Goal: Task Accomplishment & Management: Complete application form

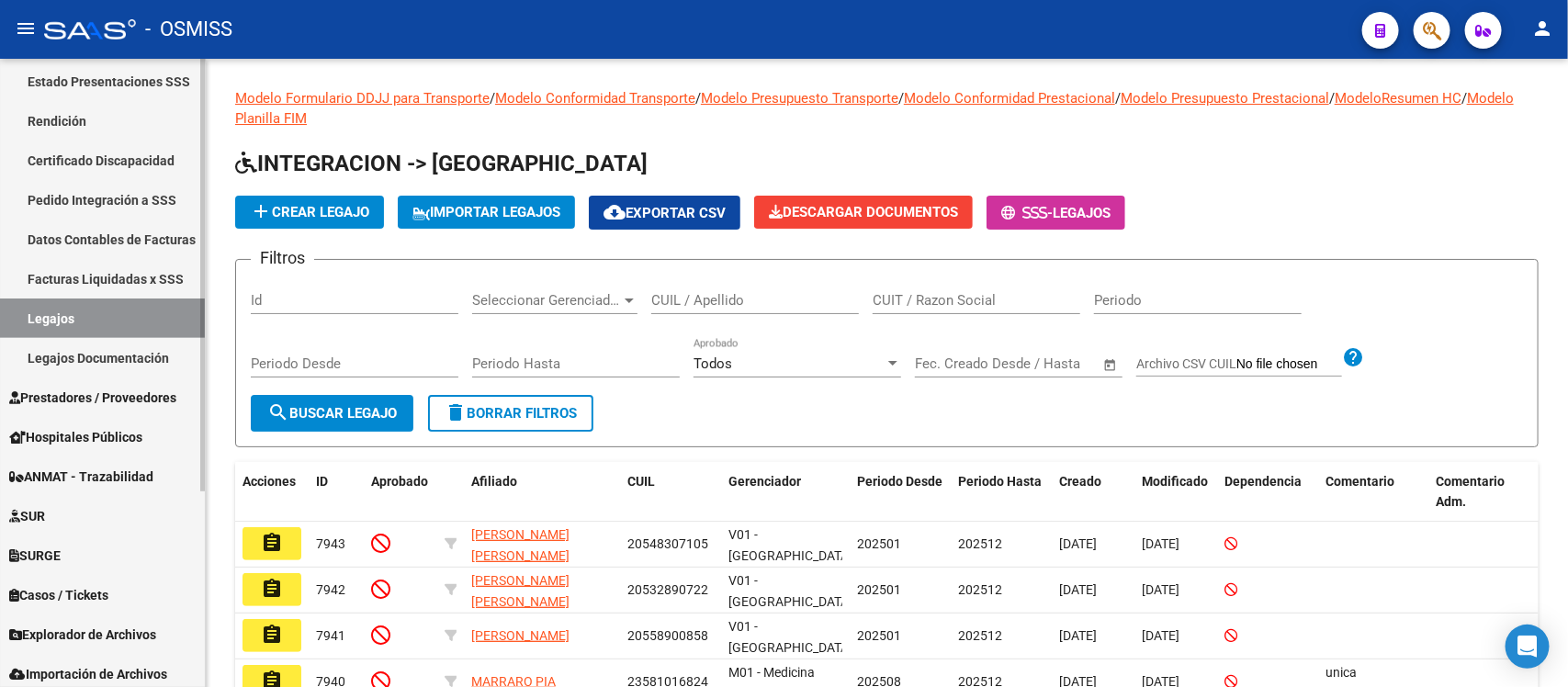
scroll to position [285, 0]
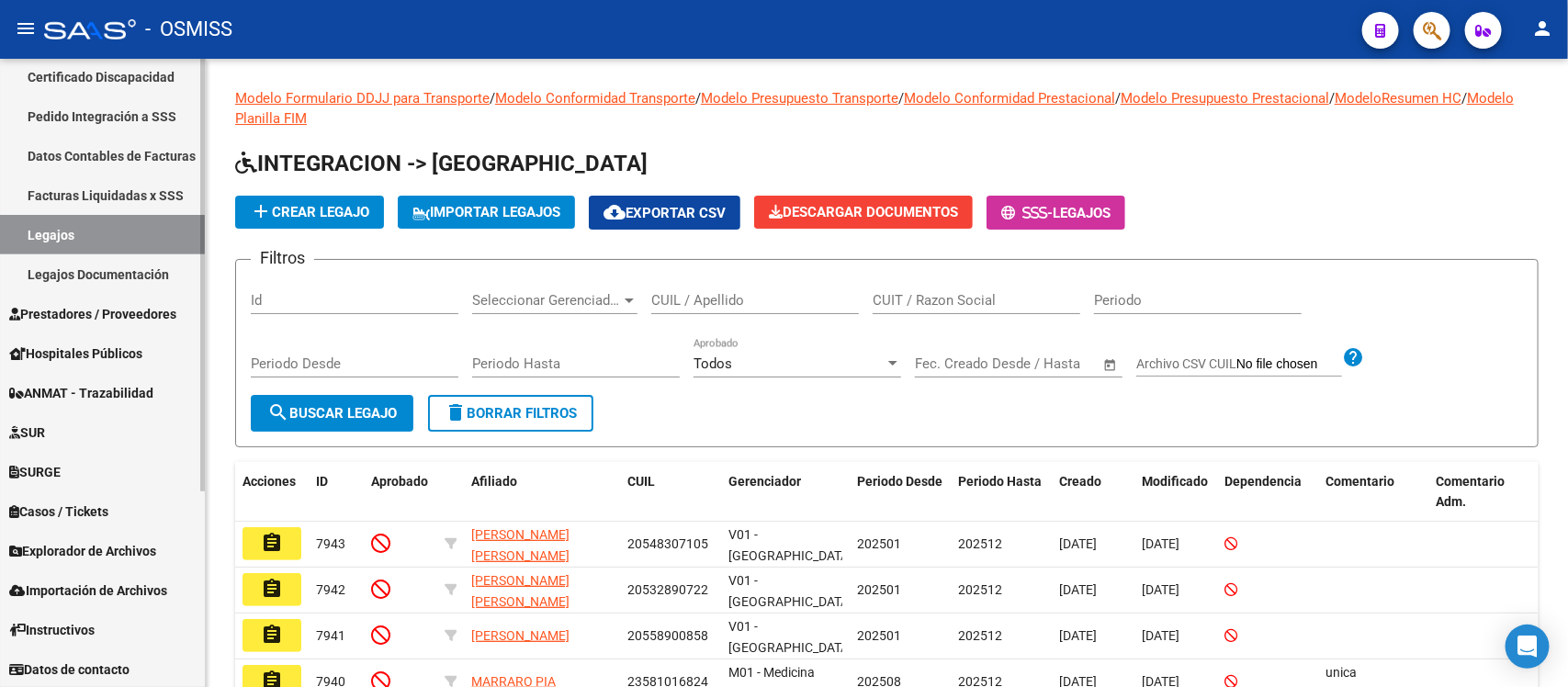
click at [133, 318] on span "Prestadores / Proveedores" at bounding box center [93, 314] width 167 height 21
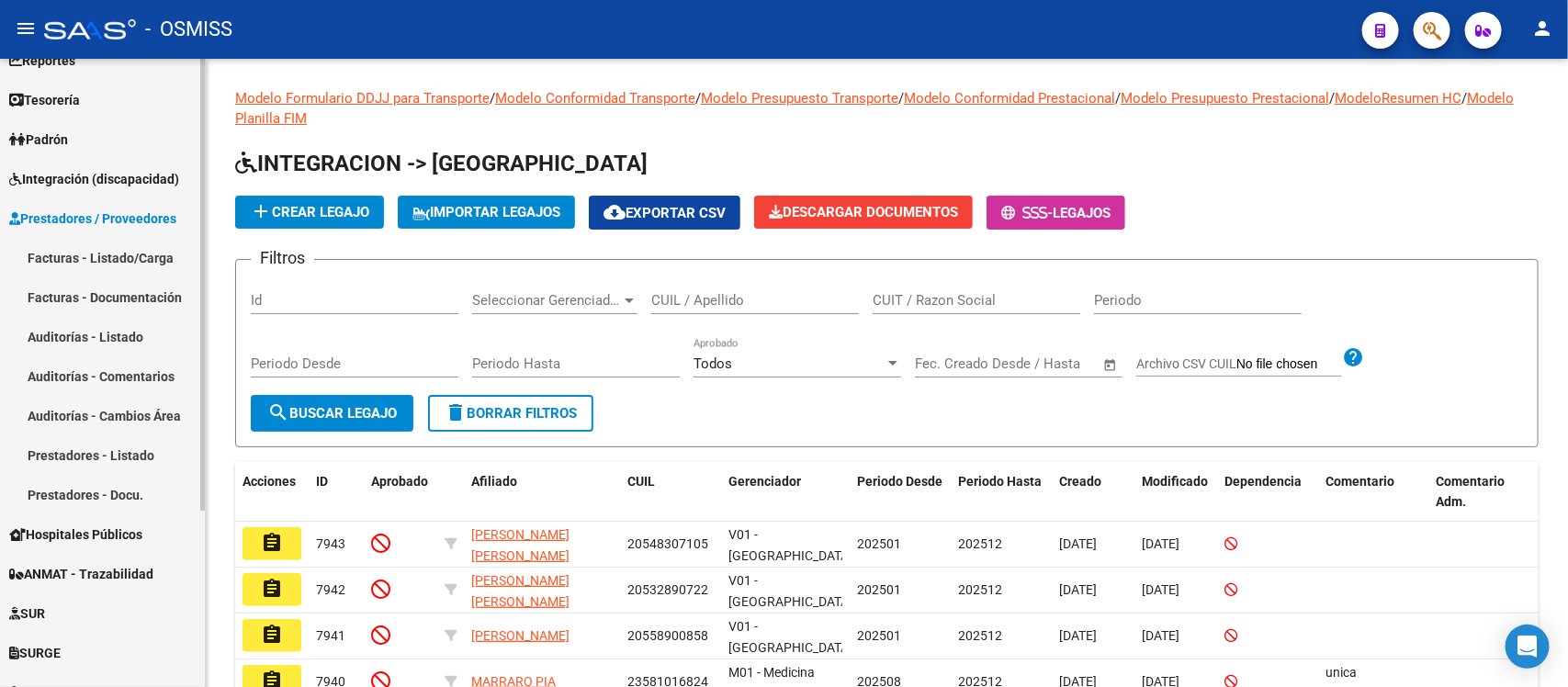
scroll to position [17, 0]
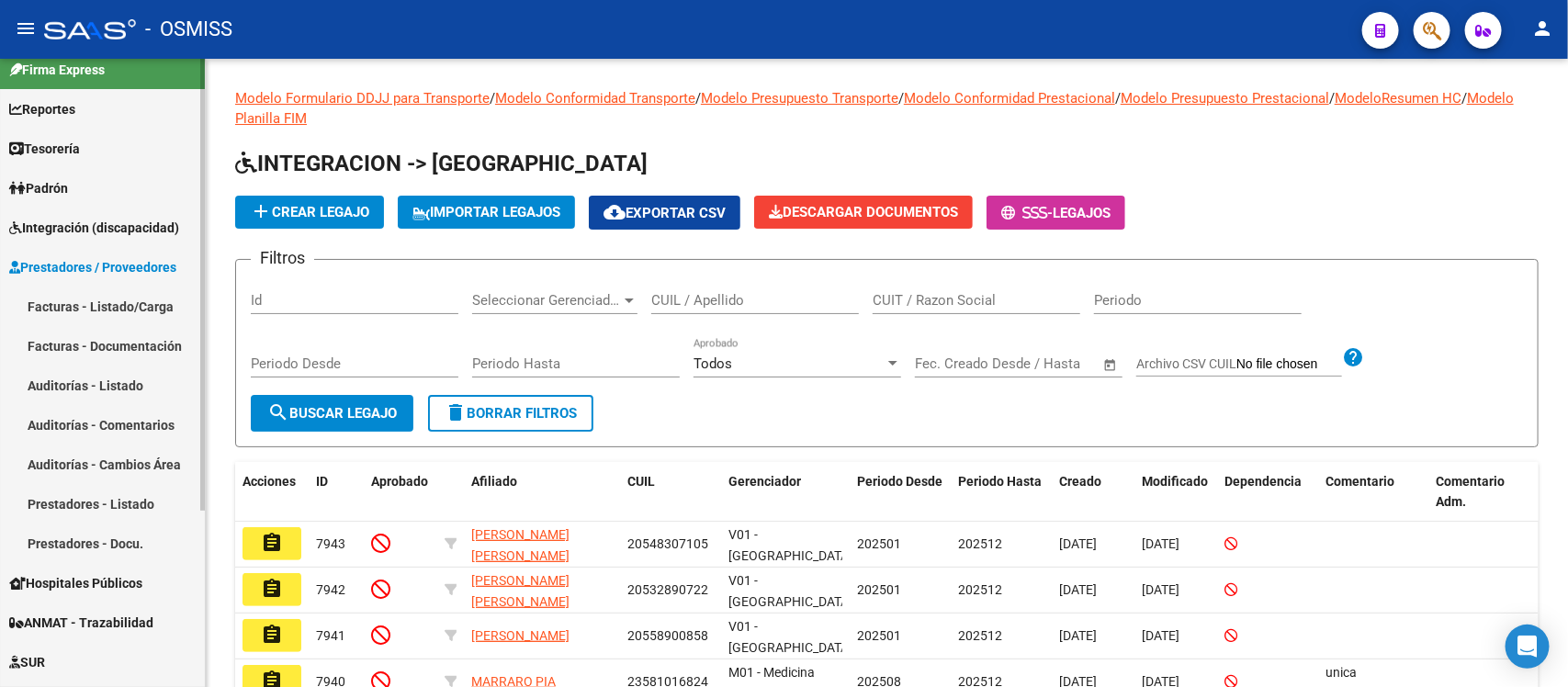
click at [76, 303] on link "Facturas - Listado/Carga" at bounding box center [102, 306] width 205 height 39
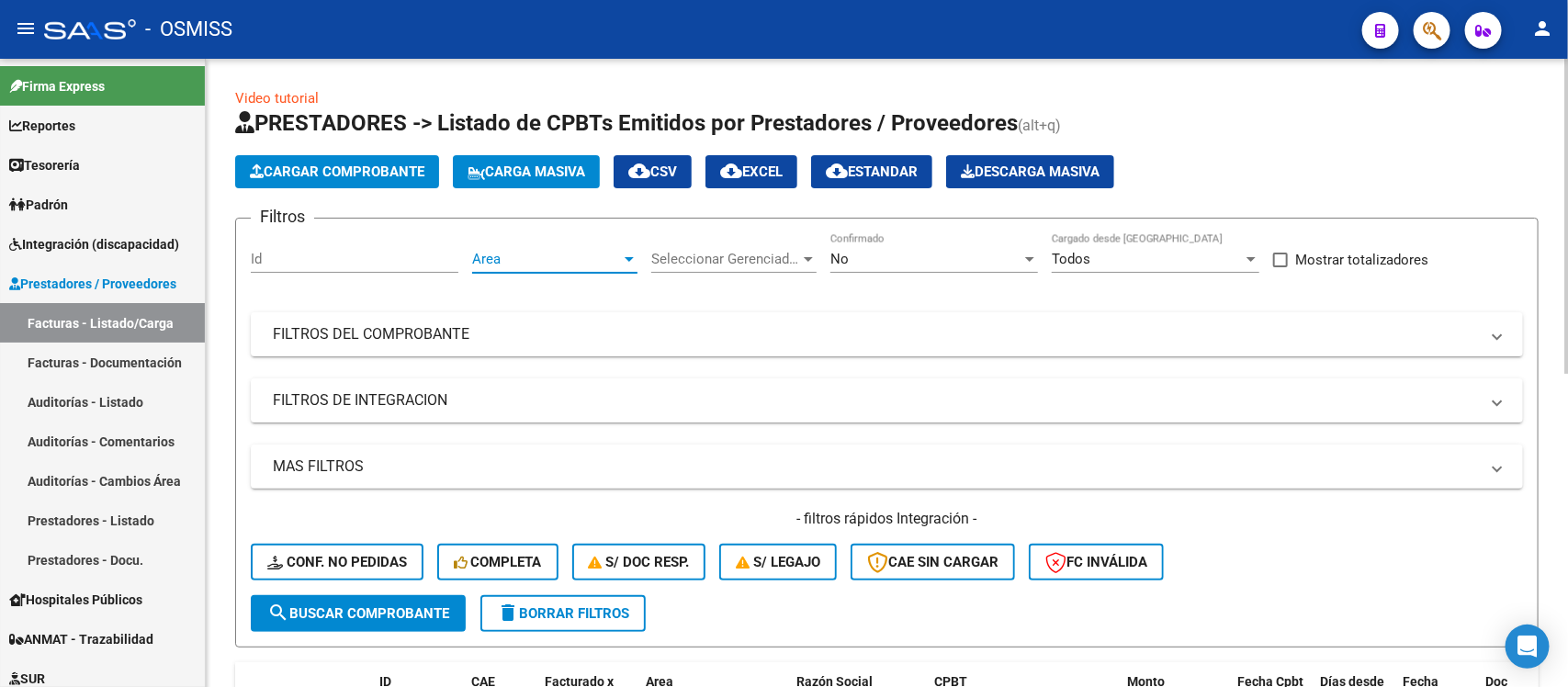
click at [609, 257] on span "Area" at bounding box center [546, 259] width 149 height 17
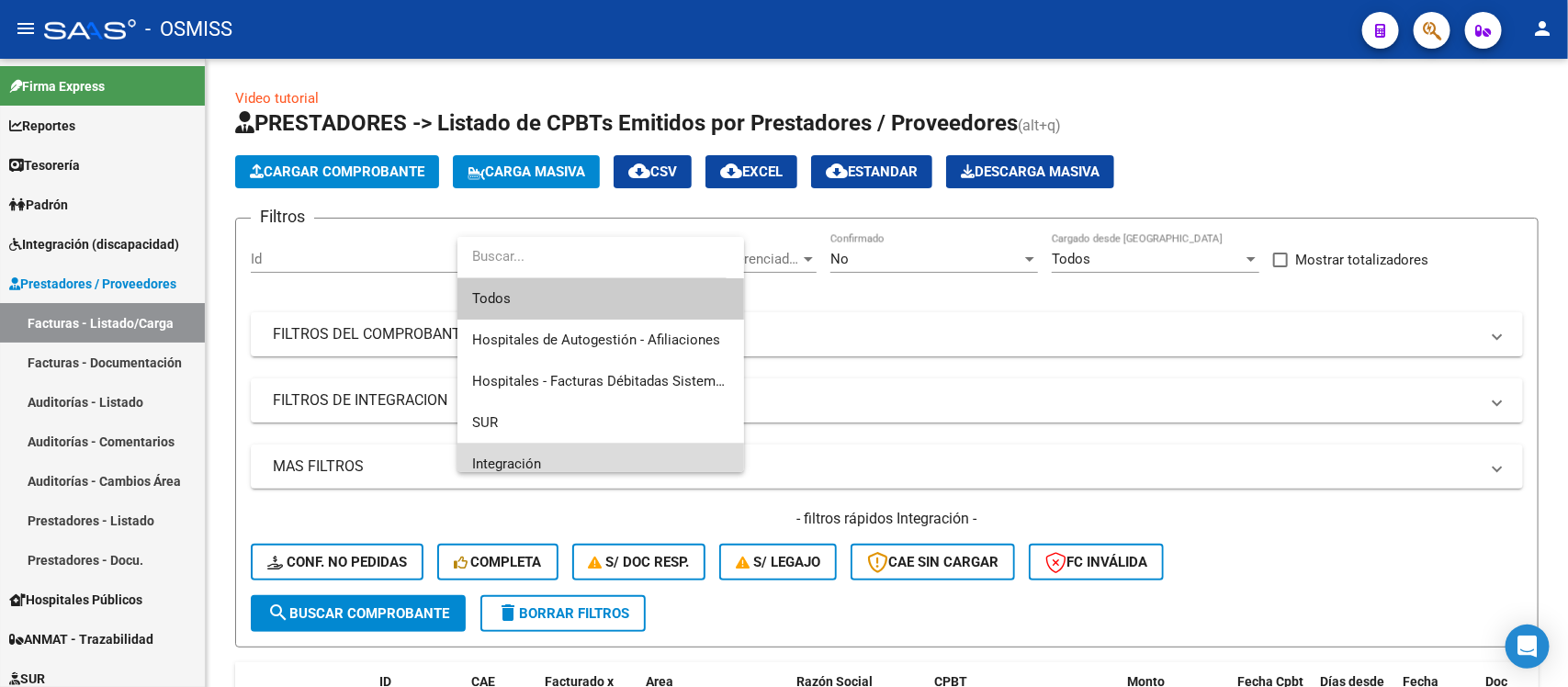
click at [623, 450] on span "Integración" at bounding box center [601, 465] width 257 height 41
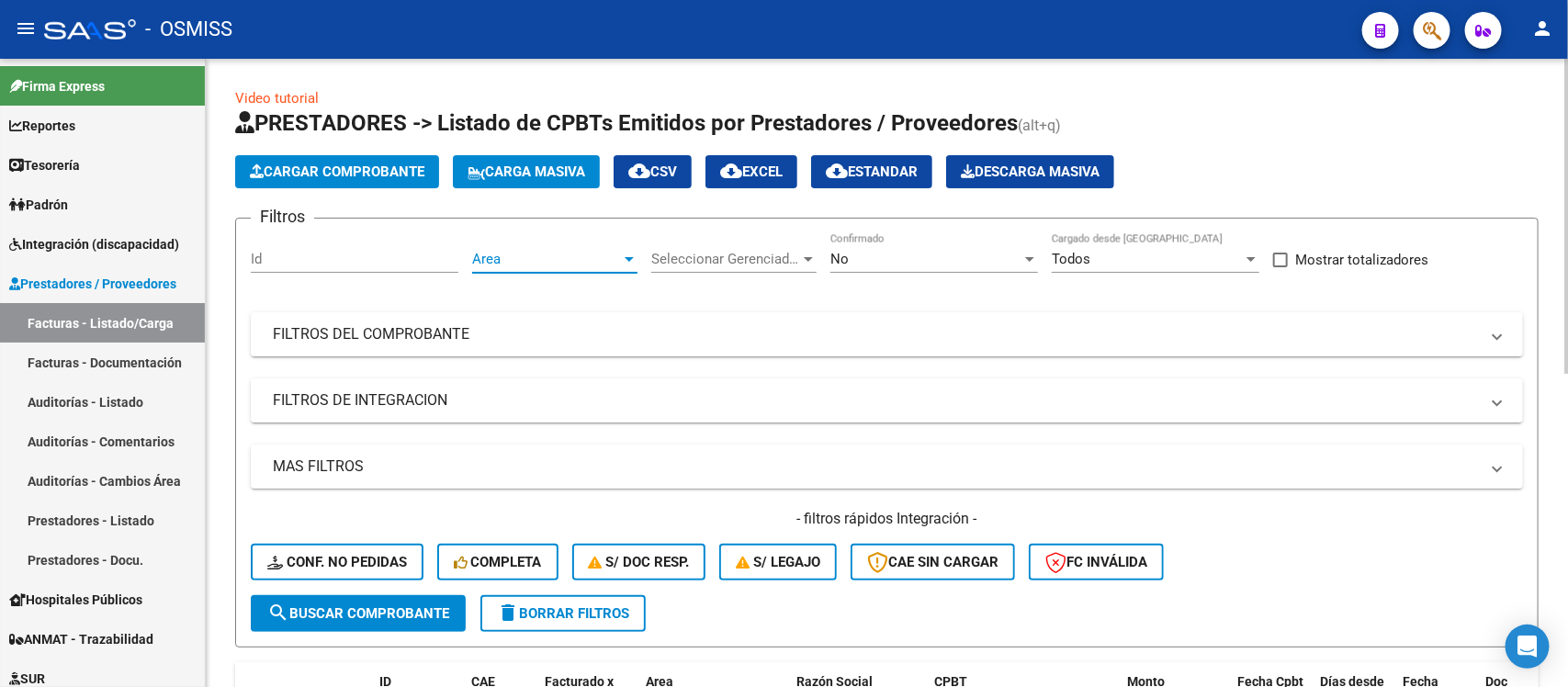
scroll to position [12, 0]
click at [794, 251] on span "Seleccionar Gerenciador" at bounding box center [726, 259] width 149 height 17
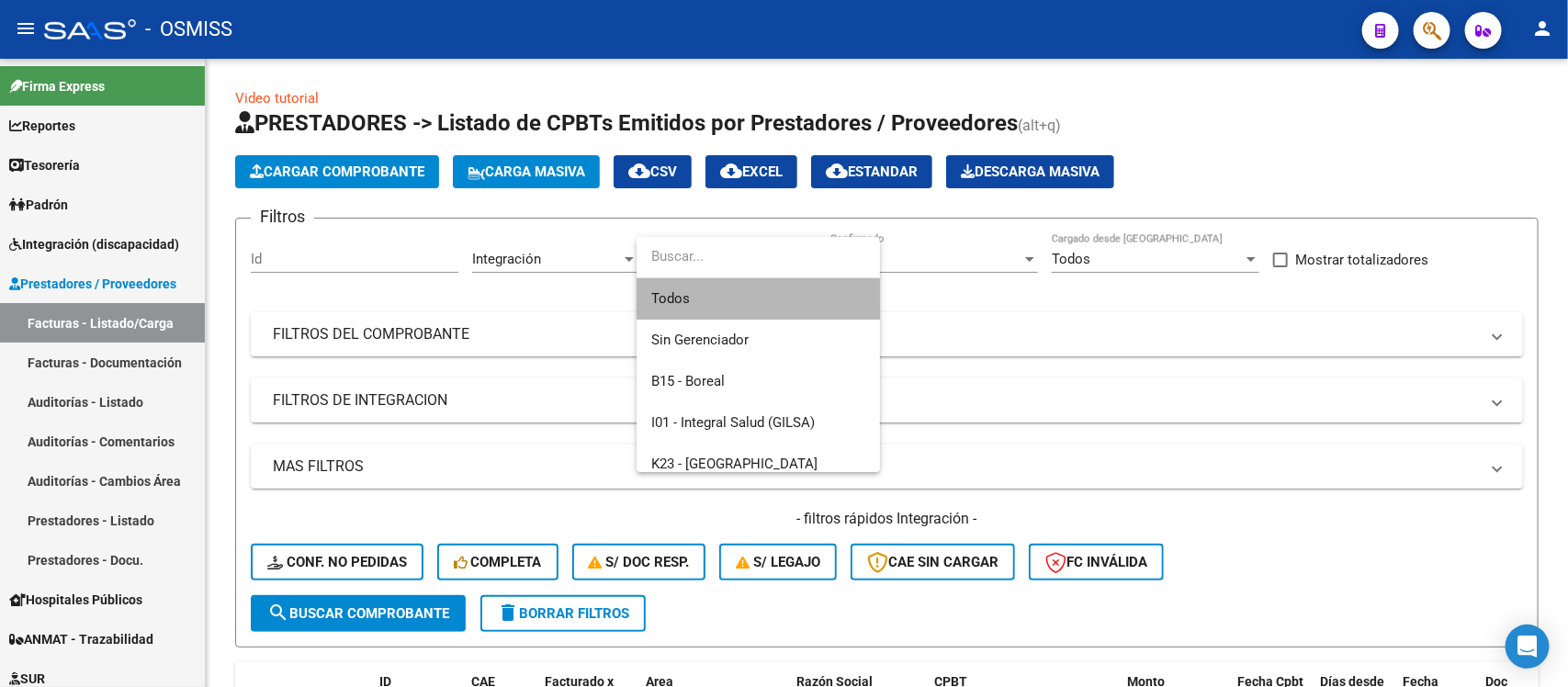
click at [792, 297] on span "Todos" at bounding box center [759, 298] width 214 height 41
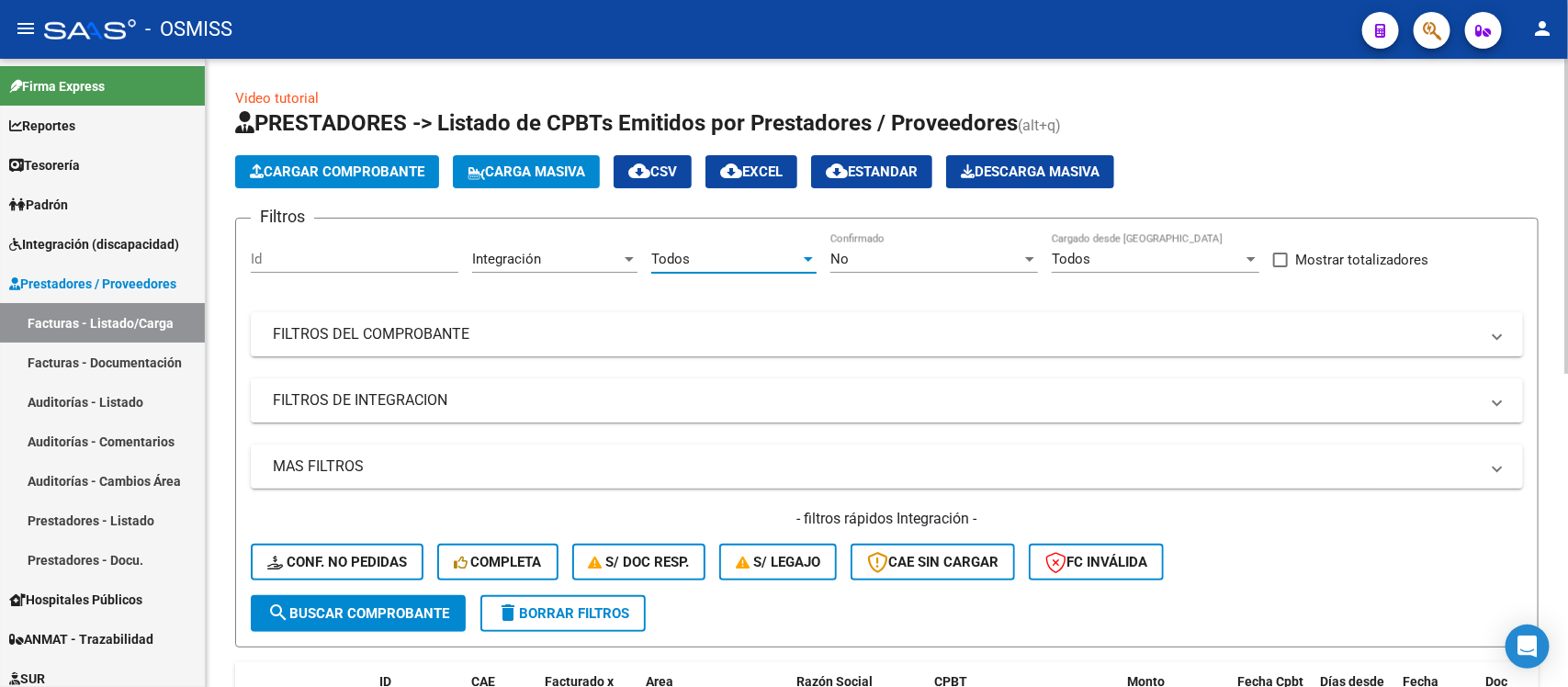
click at [1145, 258] on div "Todos" at bounding box center [1147, 259] width 192 height 17
click at [1145, 258] on span "Todos" at bounding box center [1155, 257] width 208 height 41
click at [578, 336] on mat-panel-title "FILTROS DEL COMPROBANTE" at bounding box center [876, 334] width 1207 height 21
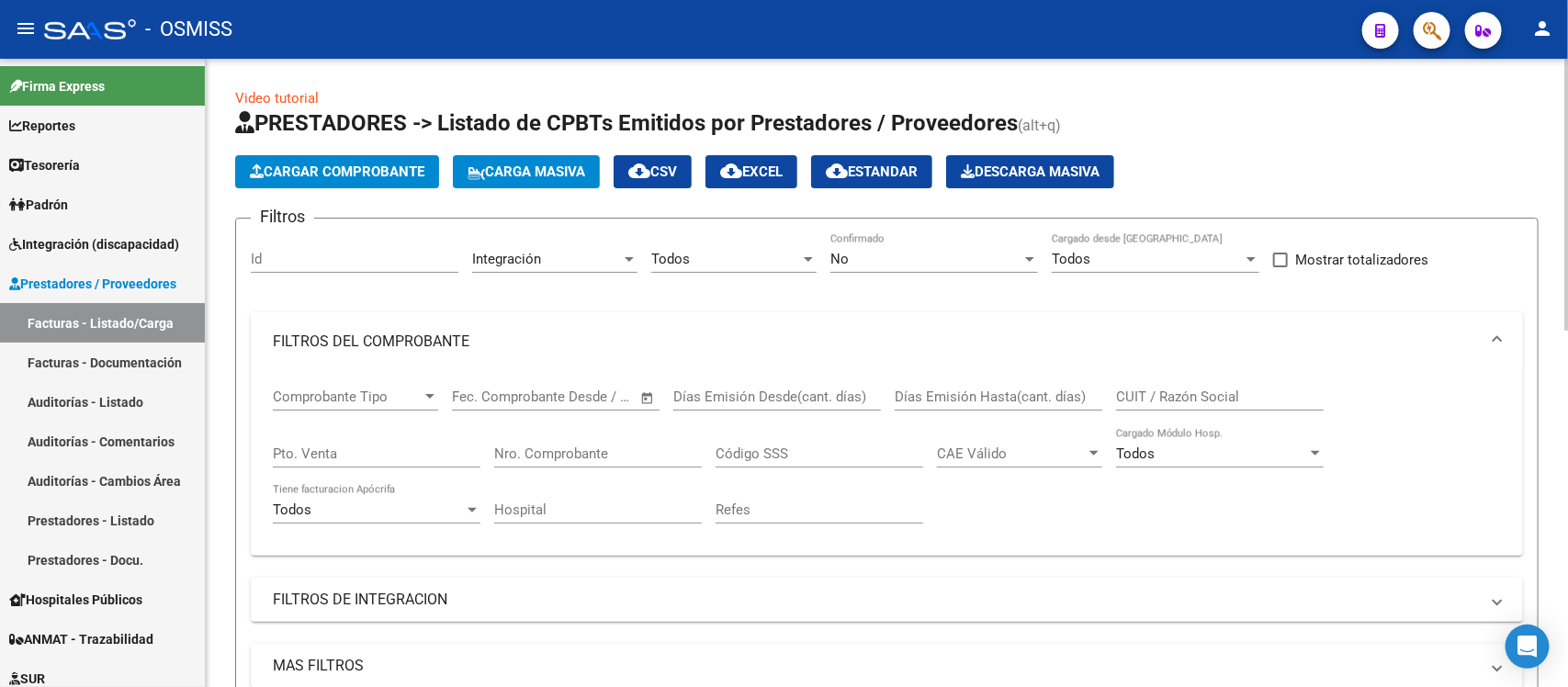
click at [578, 336] on mat-panel-title "FILTROS DEL COMPROBANTE" at bounding box center [876, 342] width 1207 height 21
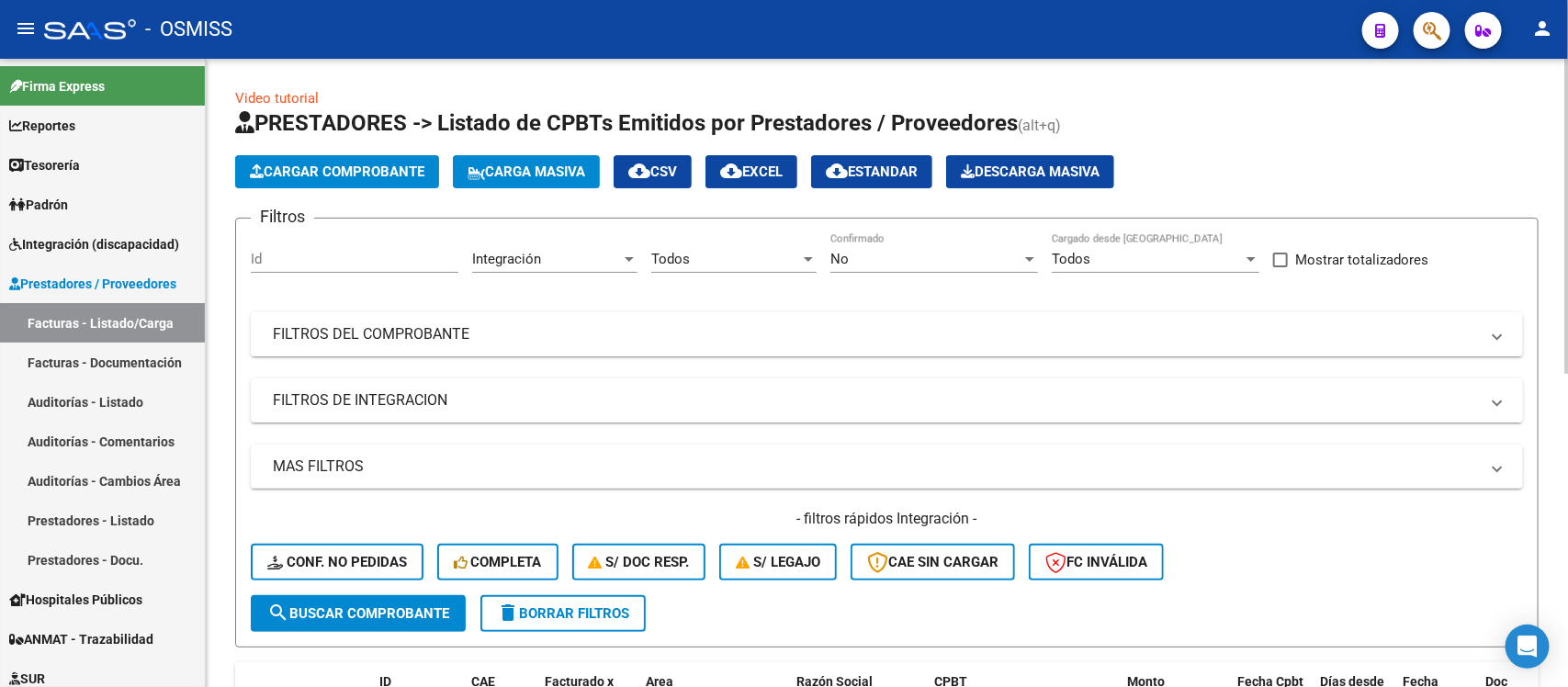
click at [575, 392] on mat-panel-title "FILTROS DE INTEGRACION" at bounding box center [876, 401] width 1207 height 21
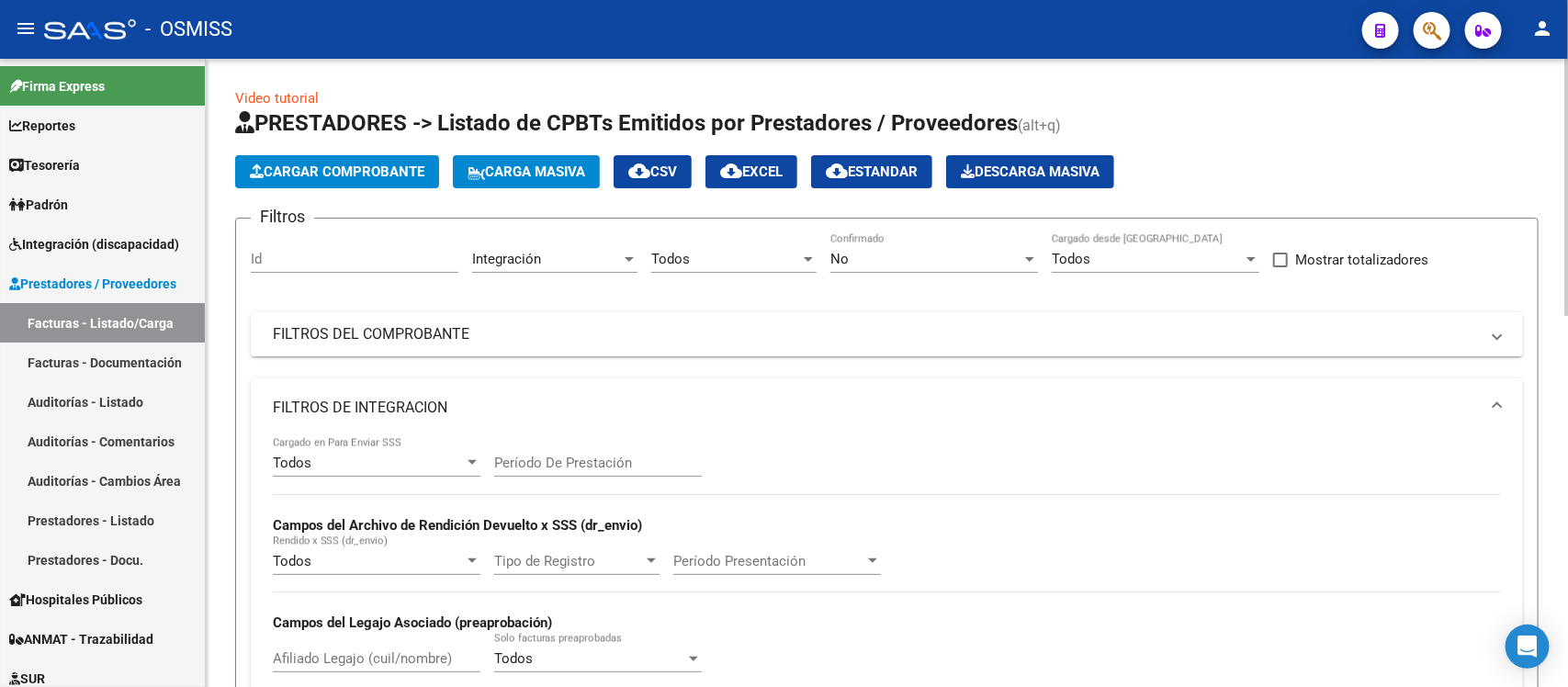
click at [562, 456] on input "Período De Prestación" at bounding box center [597, 463] width 208 height 17
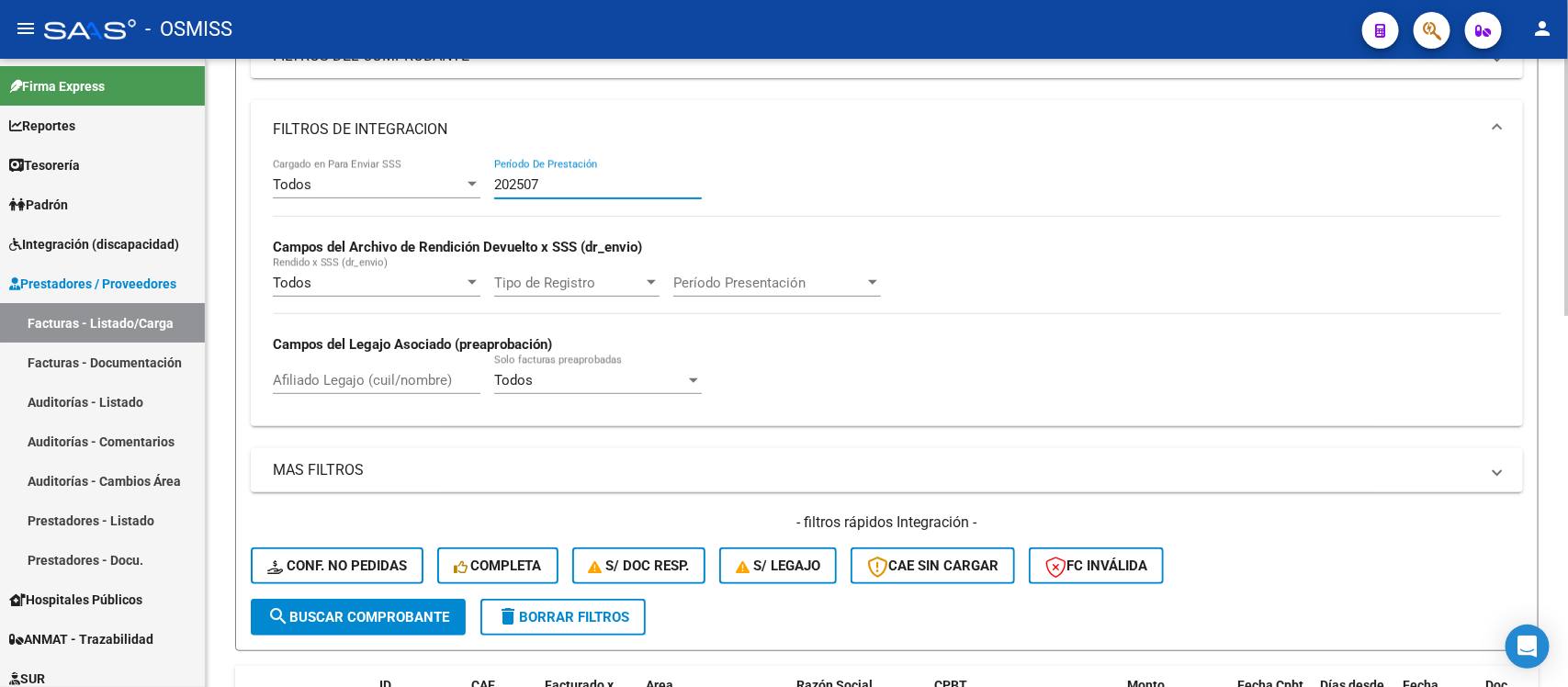
scroll to position [344, 0]
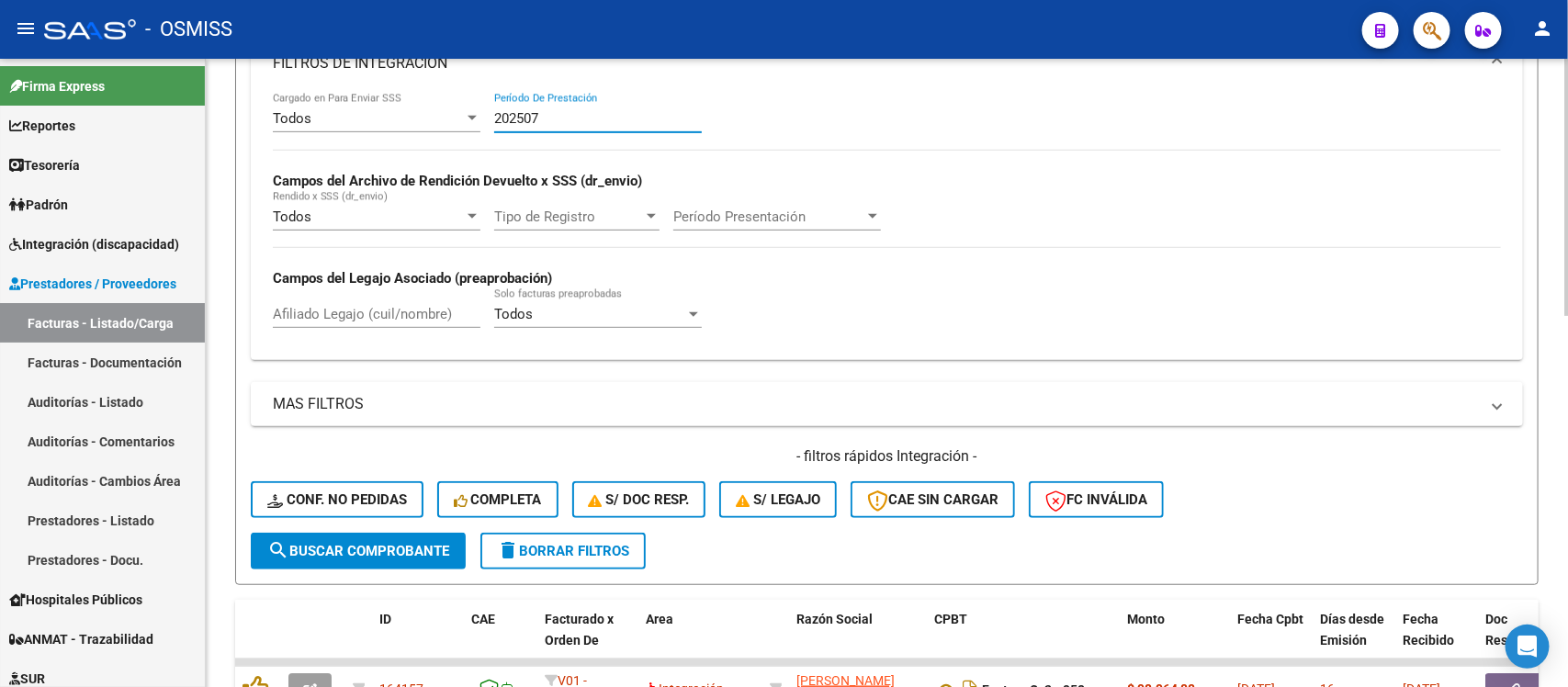
type input "202507"
click at [401, 548] on span "search Buscar Comprobante" at bounding box center [359, 551] width 182 height 17
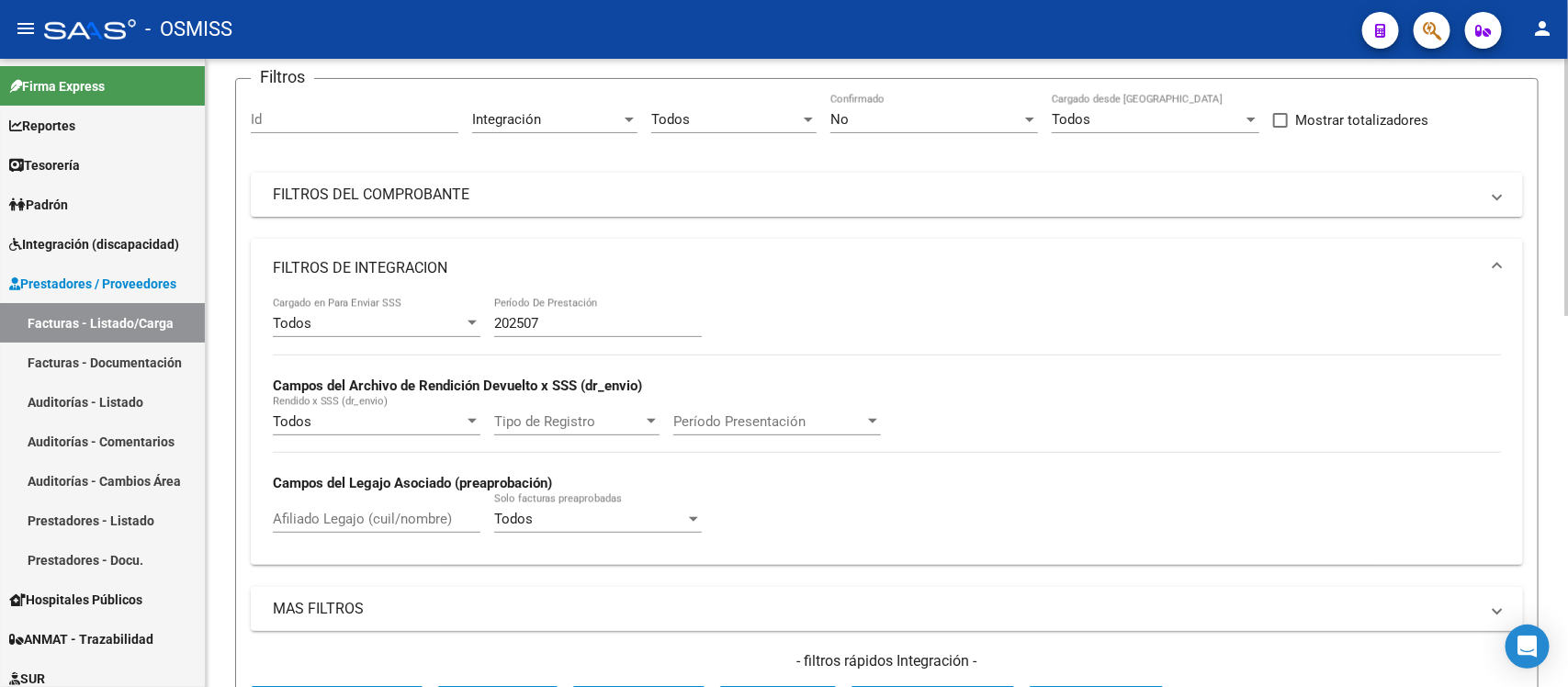
scroll to position [104, 0]
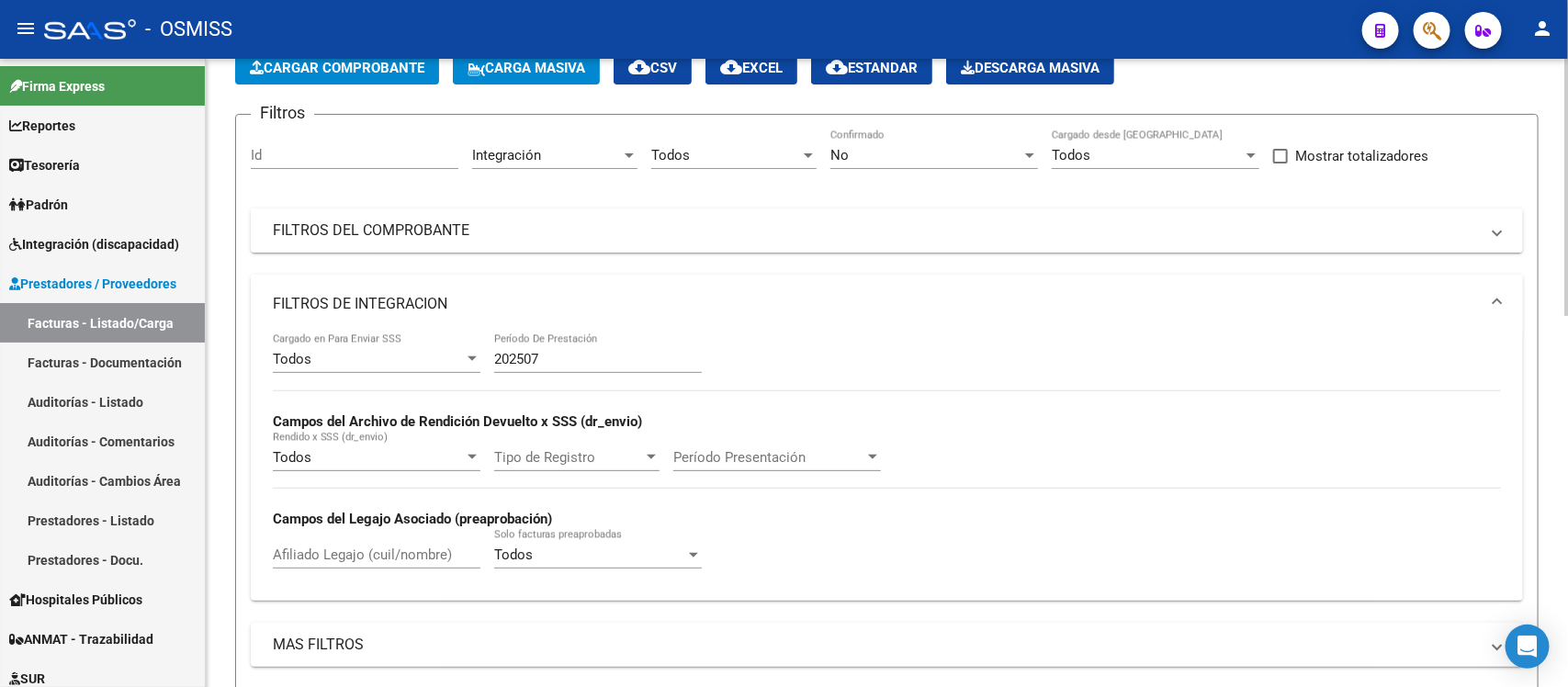
click at [1326, 295] on mat-panel-title "FILTROS DE INTEGRACION" at bounding box center [876, 304] width 1207 height 21
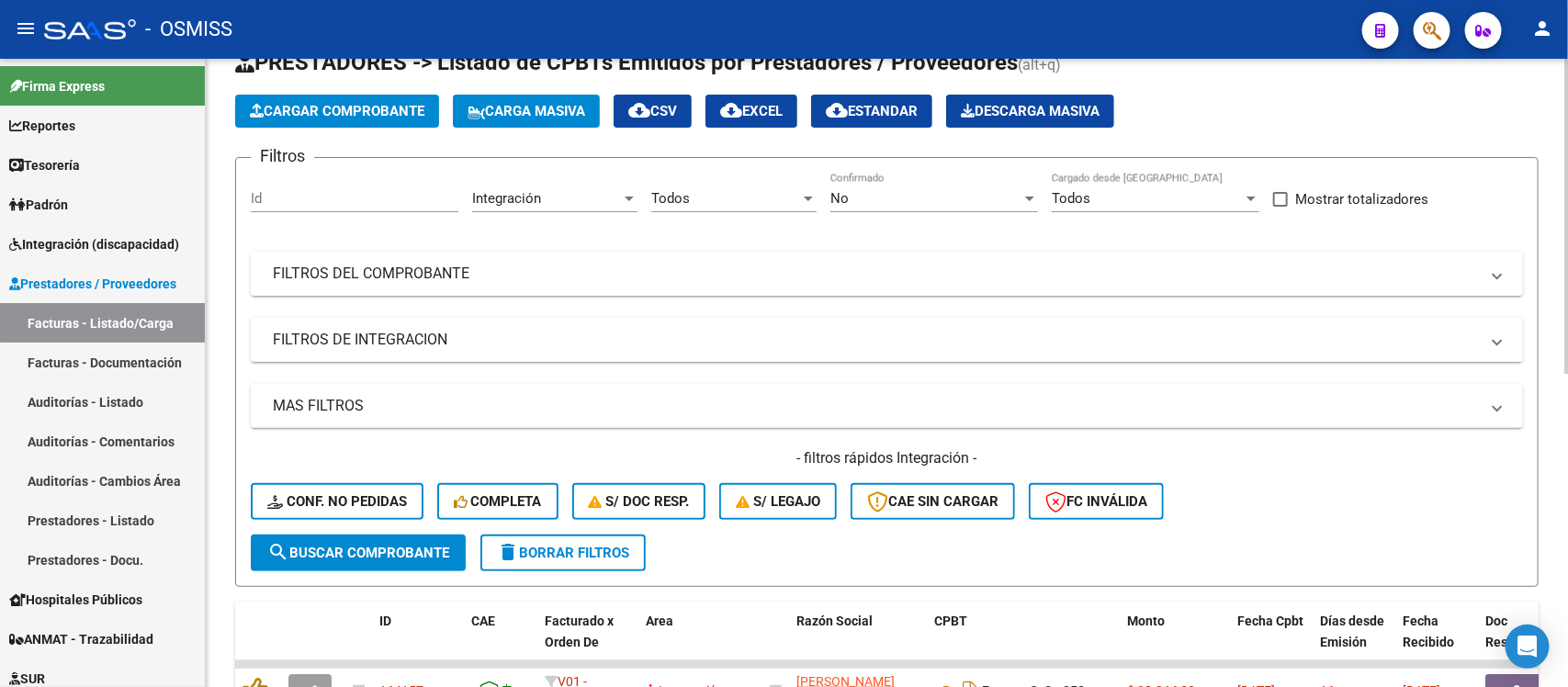
scroll to position [0, 0]
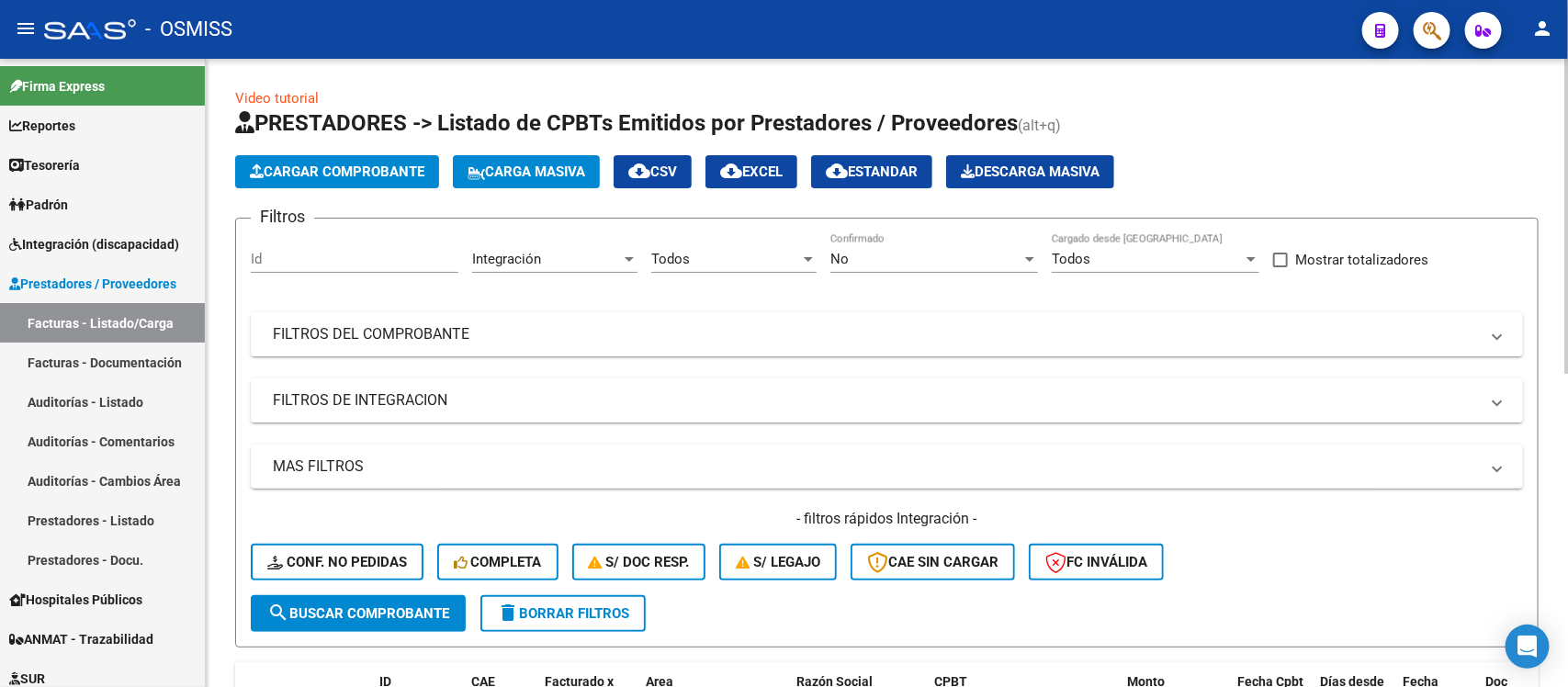
click at [602, 397] on mat-panel-title "FILTROS DE INTEGRACION" at bounding box center [876, 401] width 1207 height 21
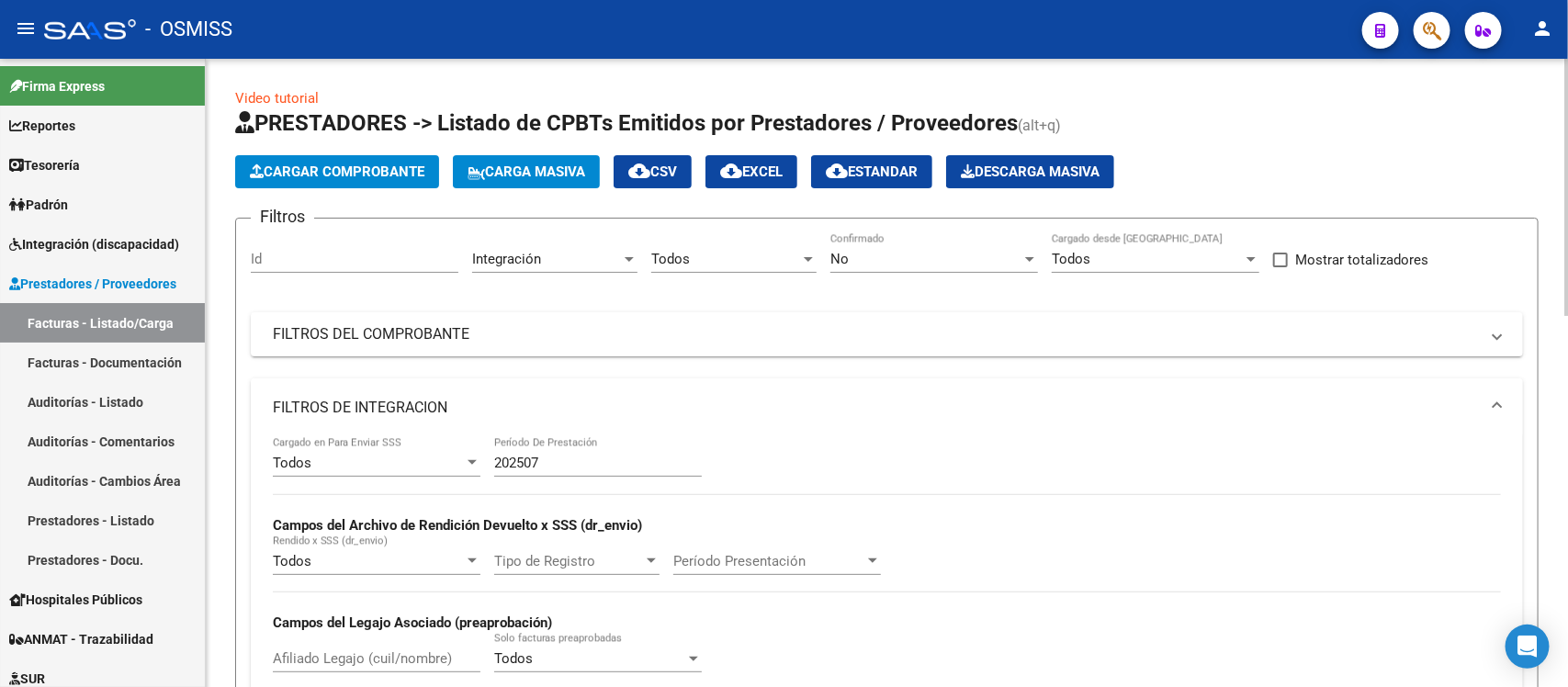
click at [603, 388] on mat-expansion-panel-header "FILTROS DE INTEGRACION" at bounding box center [886, 407] width 1272 height 59
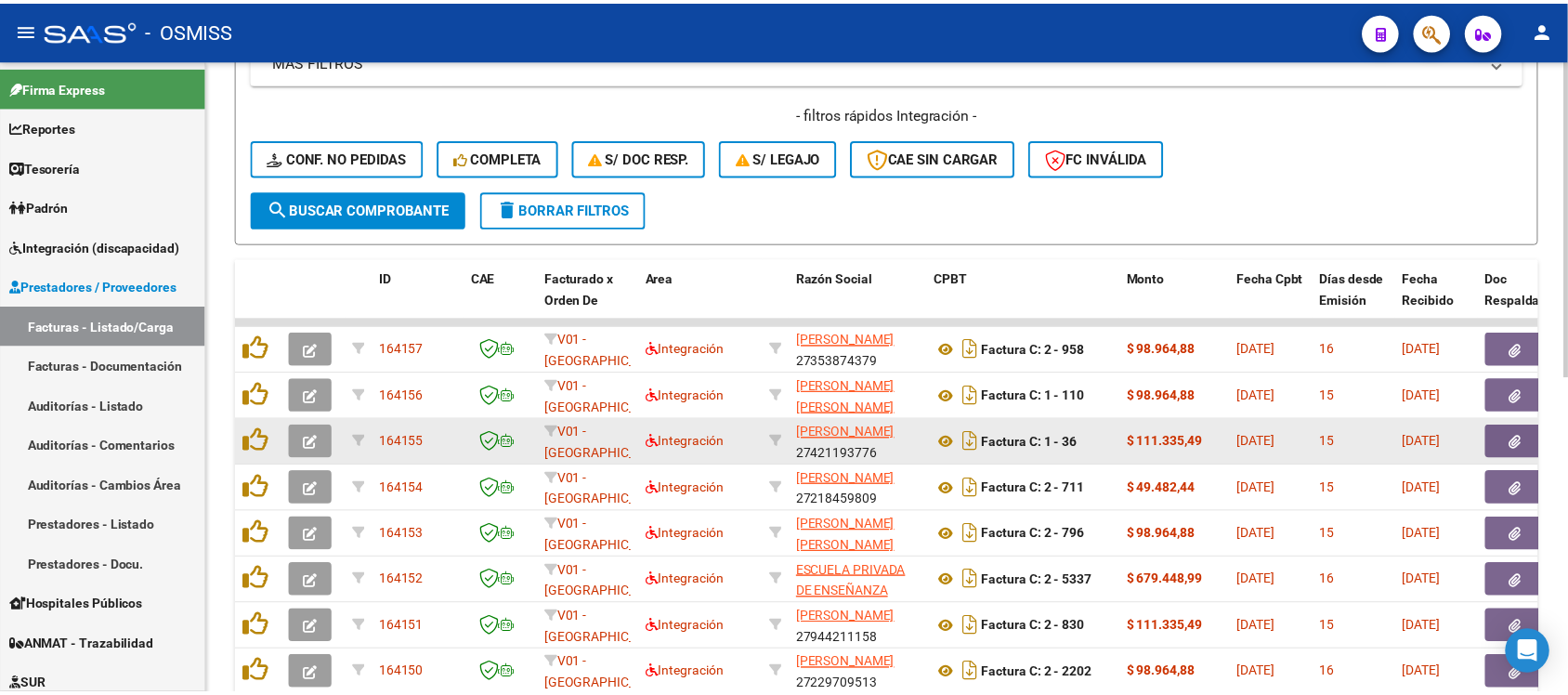
scroll to position [464, 0]
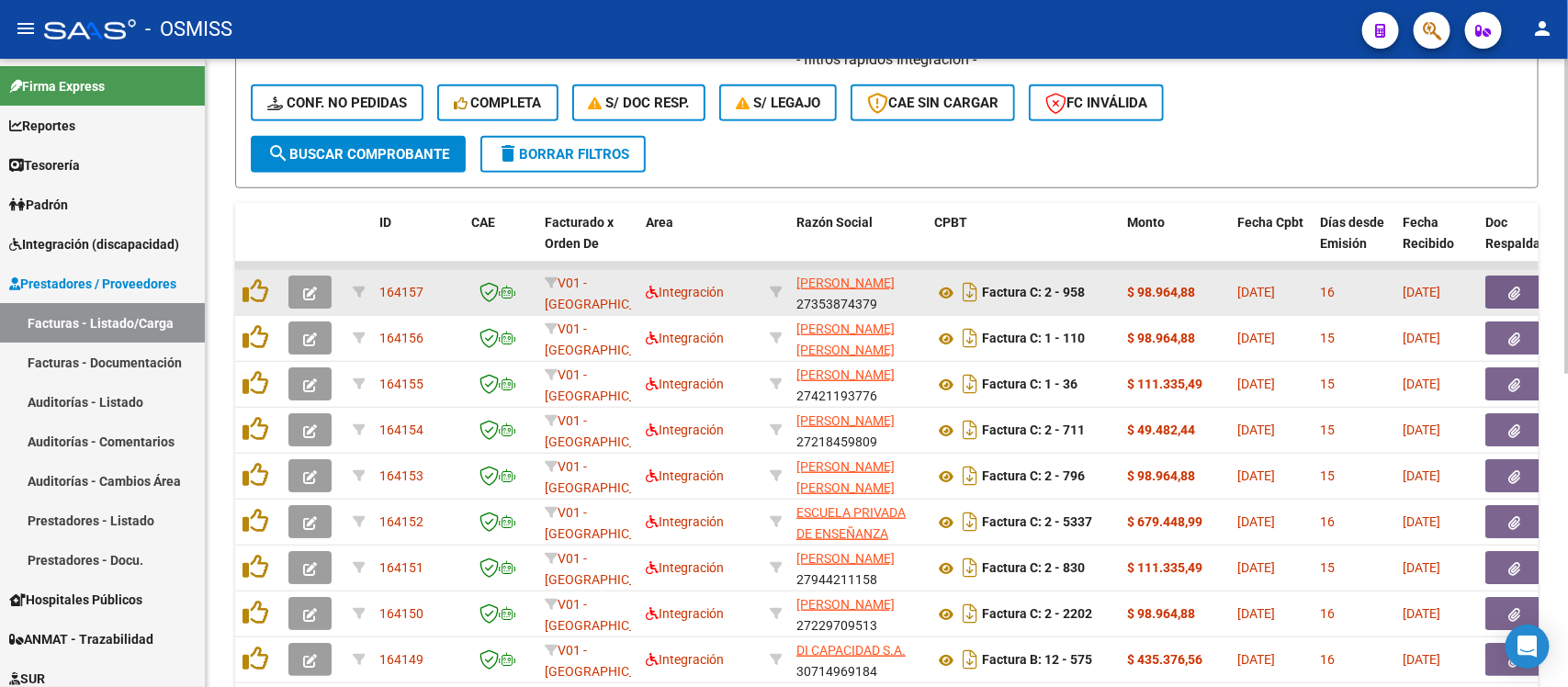
click at [305, 287] on icon "button" at bounding box center [310, 293] width 14 height 14
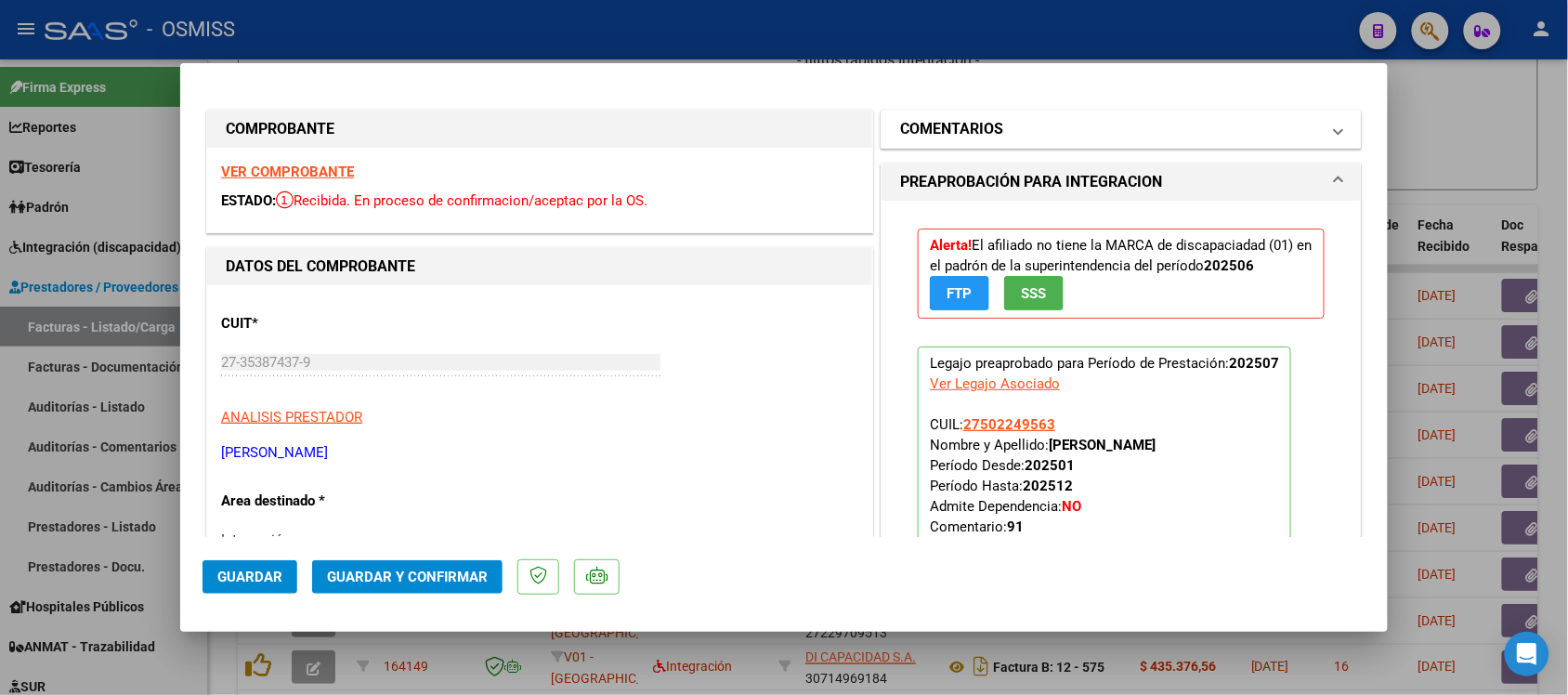
click at [980, 136] on h1 "COMENTARIOS" at bounding box center [951, 128] width 103 height 22
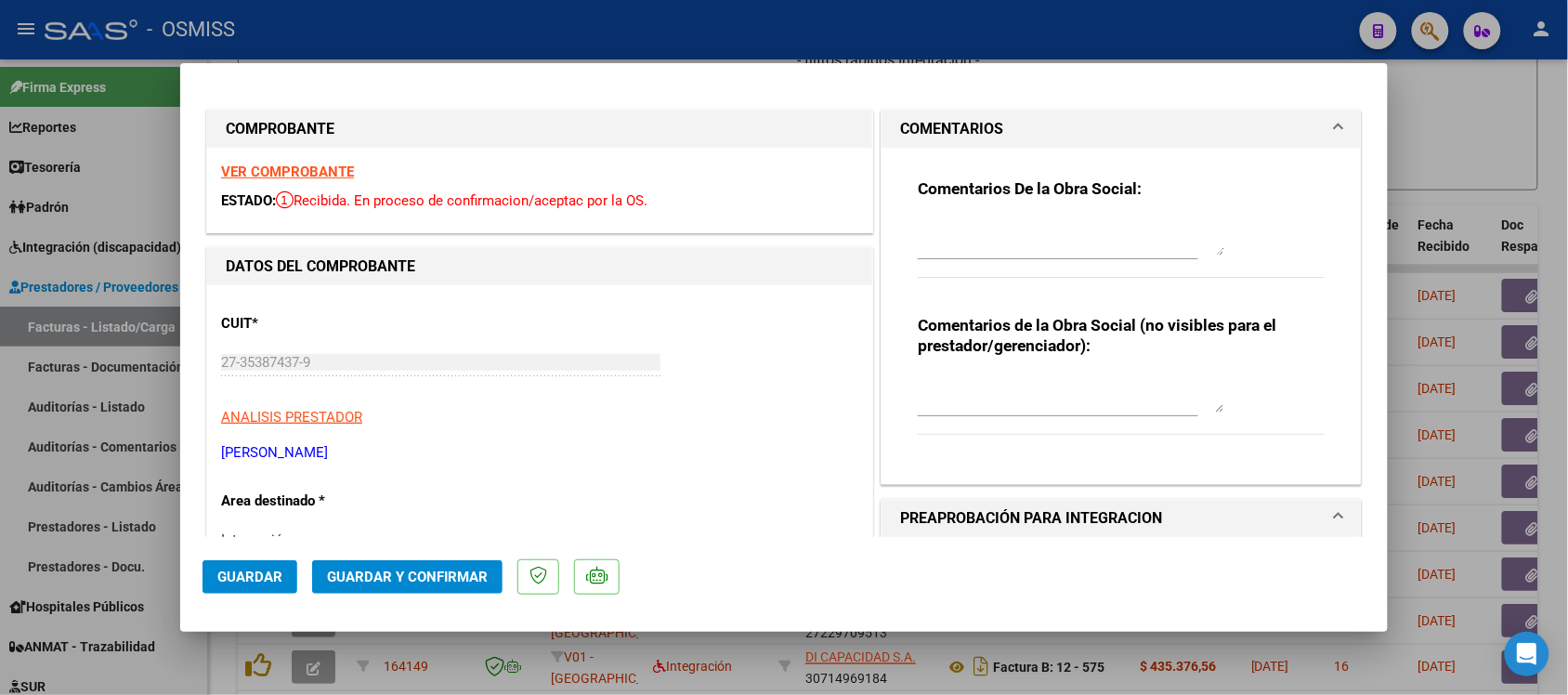
click at [978, 131] on h1 "COMENTARIOS" at bounding box center [951, 128] width 103 height 22
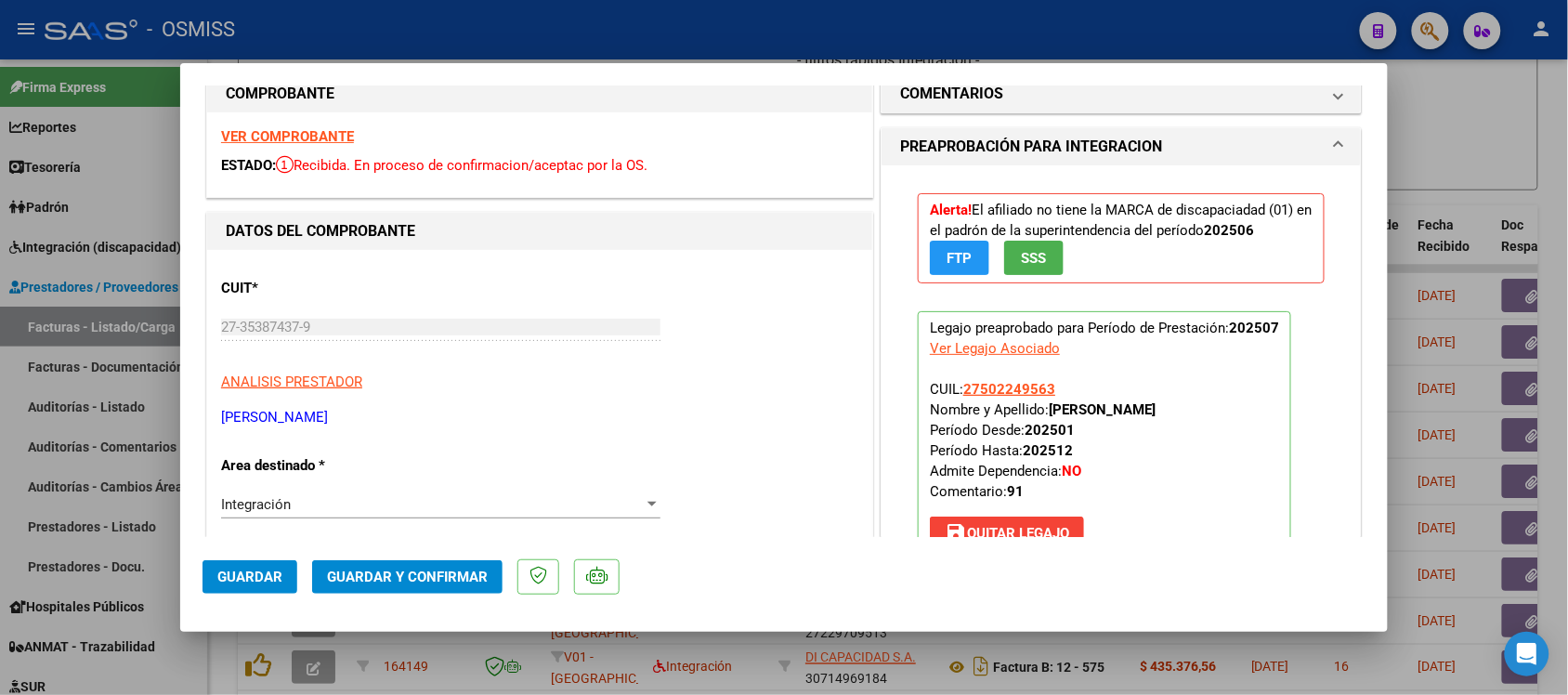
scroll to position [0, 0]
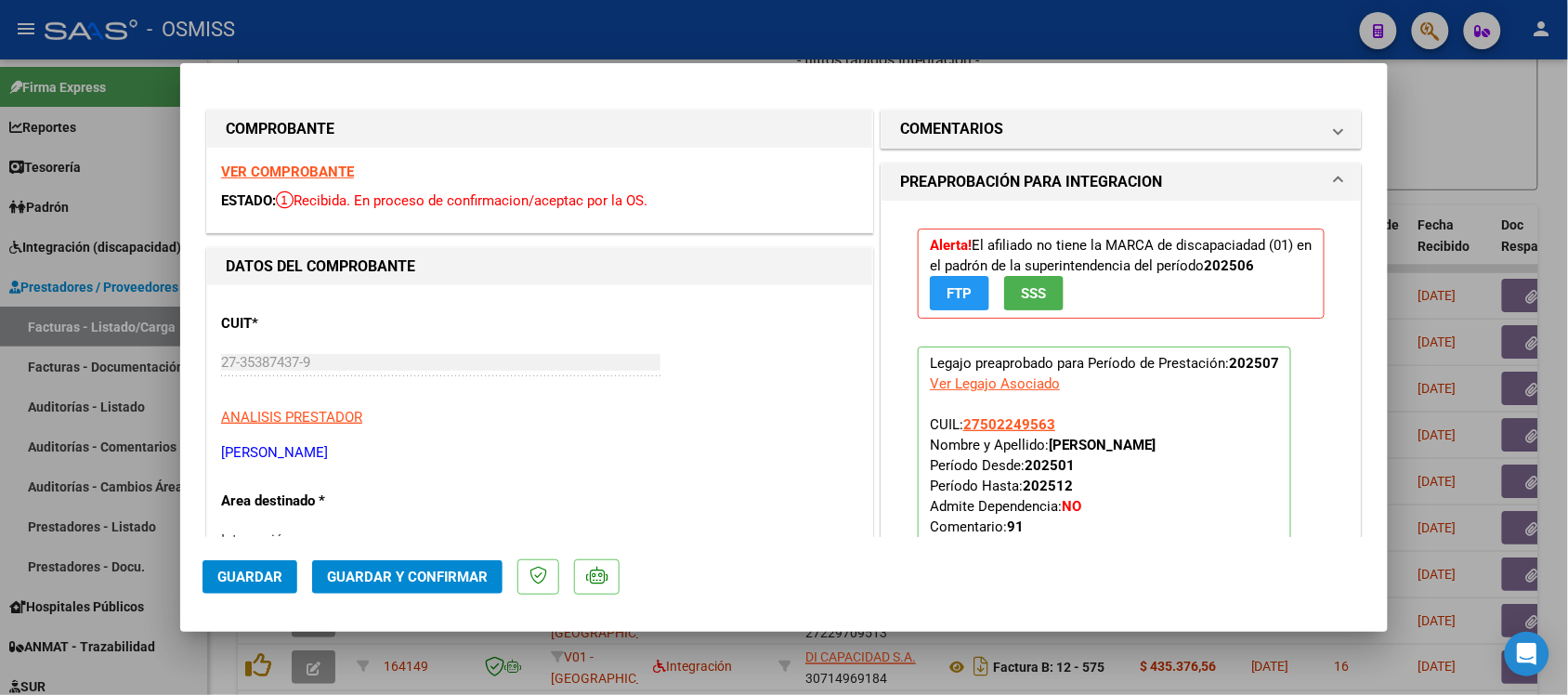
click at [1472, 113] on div at bounding box center [784, 348] width 1568 height 695
type input "$ 0,00"
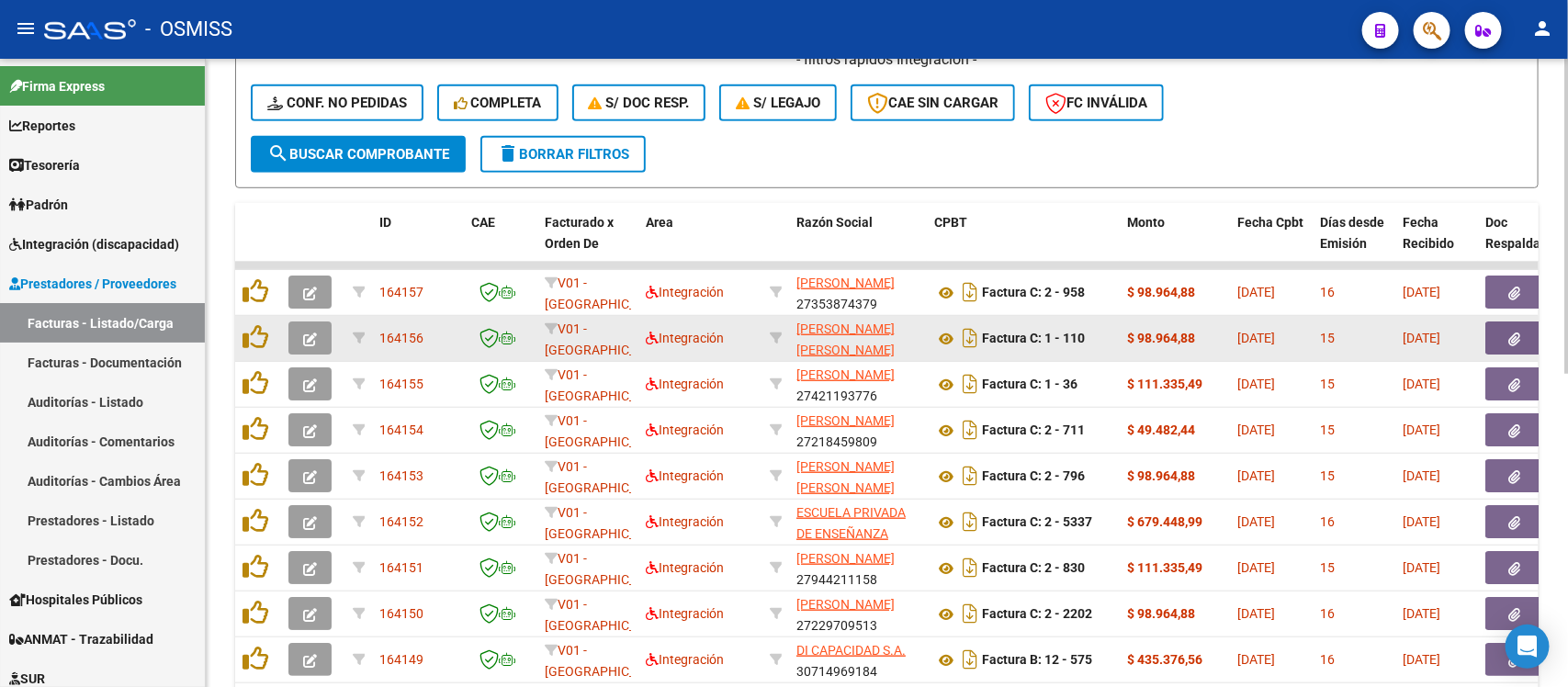
click at [304, 338] on icon "button" at bounding box center [310, 339] width 14 height 14
